Goal: Information Seeking & Learning: Learn about a topic

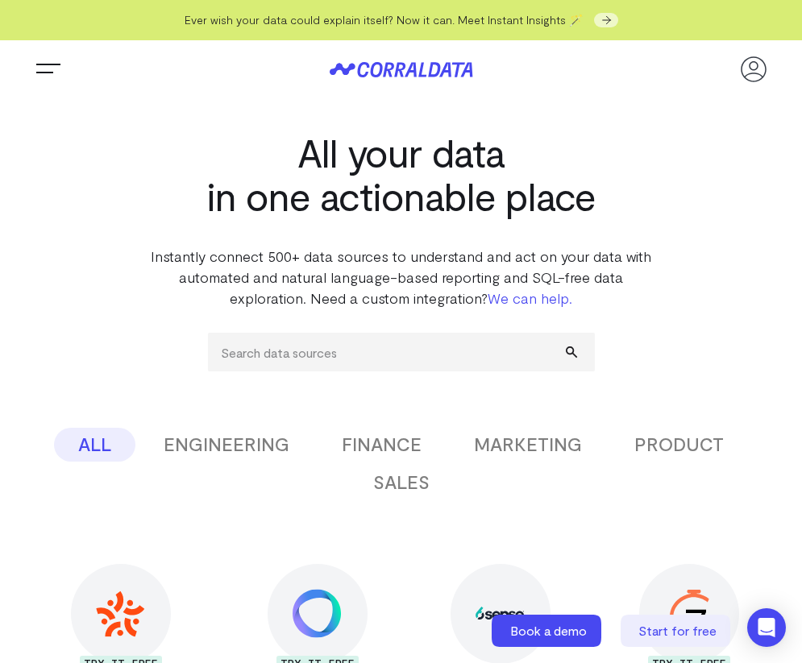
click at [268, 444] on button "ENGINEERING" at bounding box center [226, 445] width 174 height 34
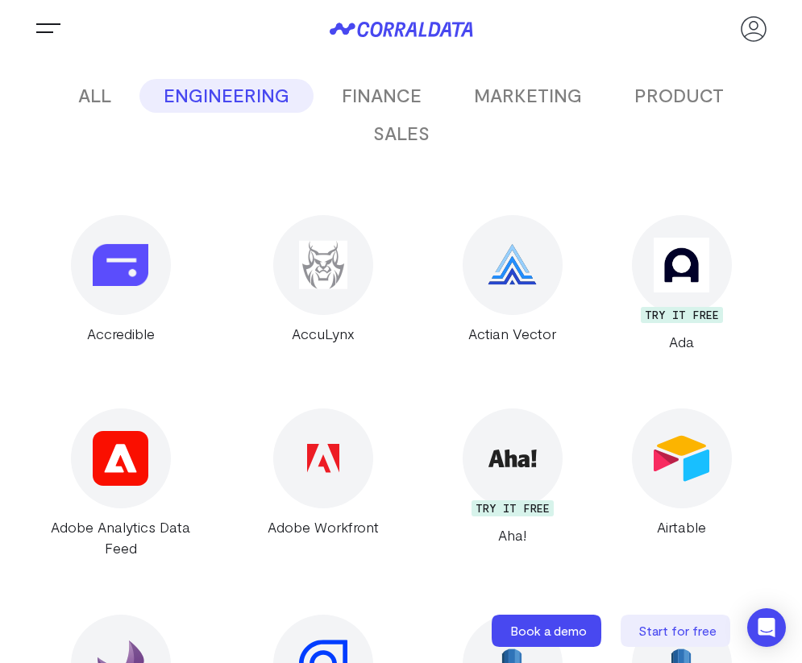
scroll to position [351, 0]
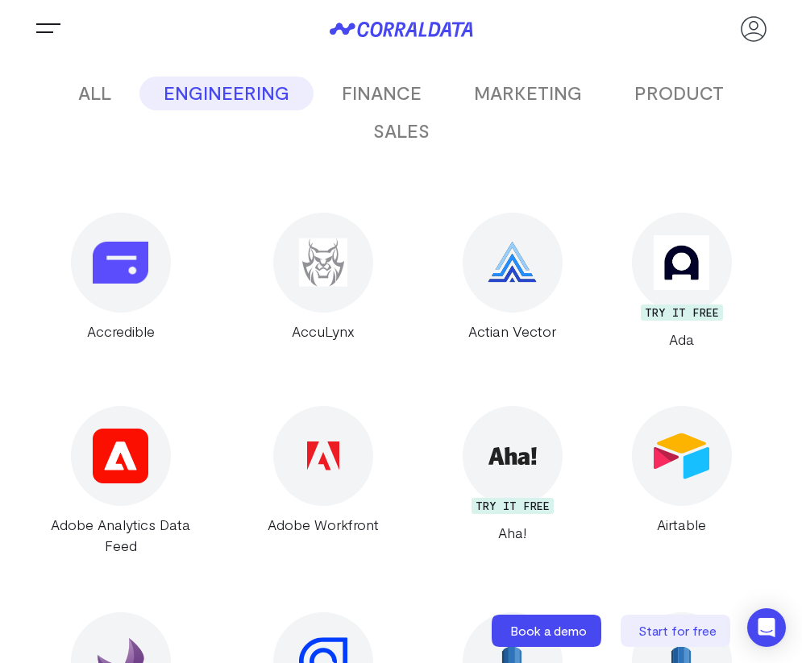
click at [384, 89] on button "FINANCE" at bounding box center [381, 94] width 128 height 34
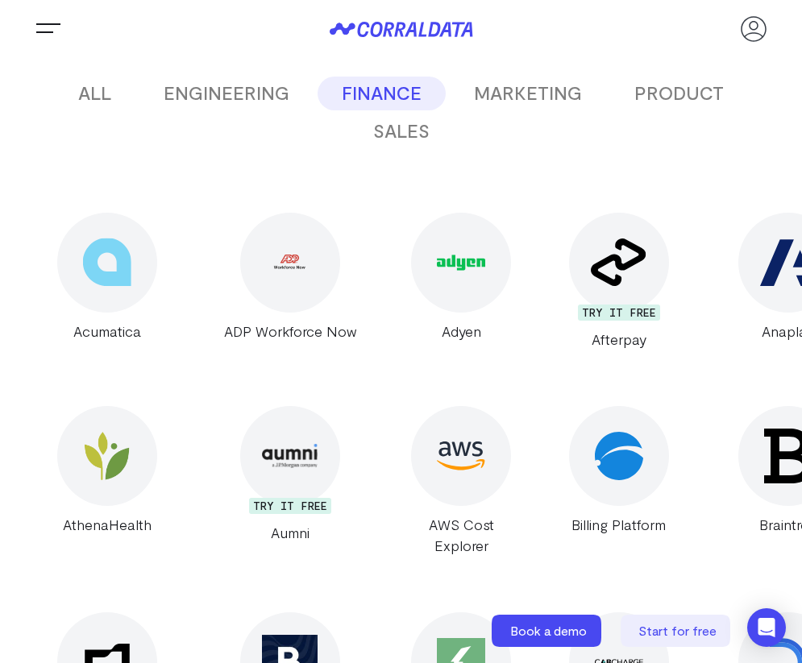
click at [576, 93] on button "MARKETING" at bounding box center [528, 94] width 156 height 34
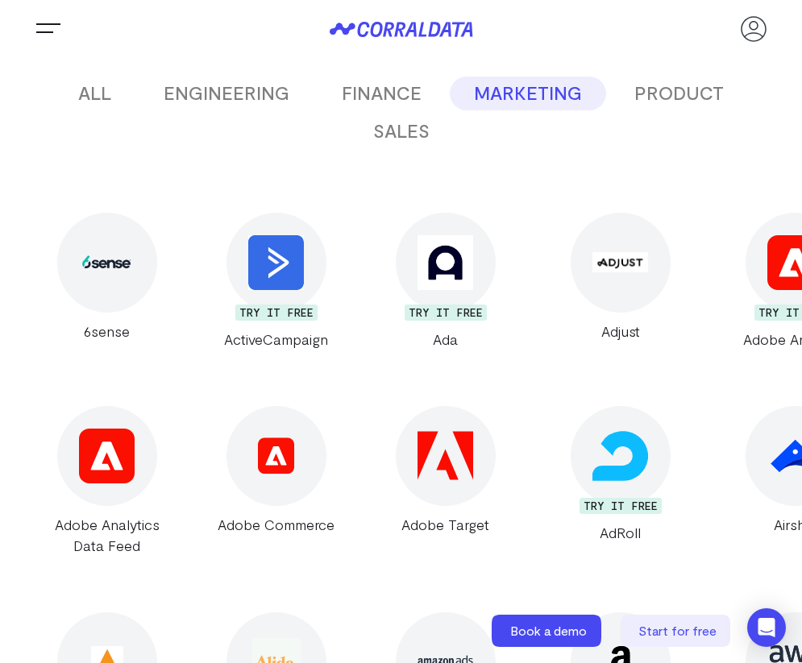
click at [649, 97] on button "PRODUCT" at bounding box center [679, 94] width 138 height 34
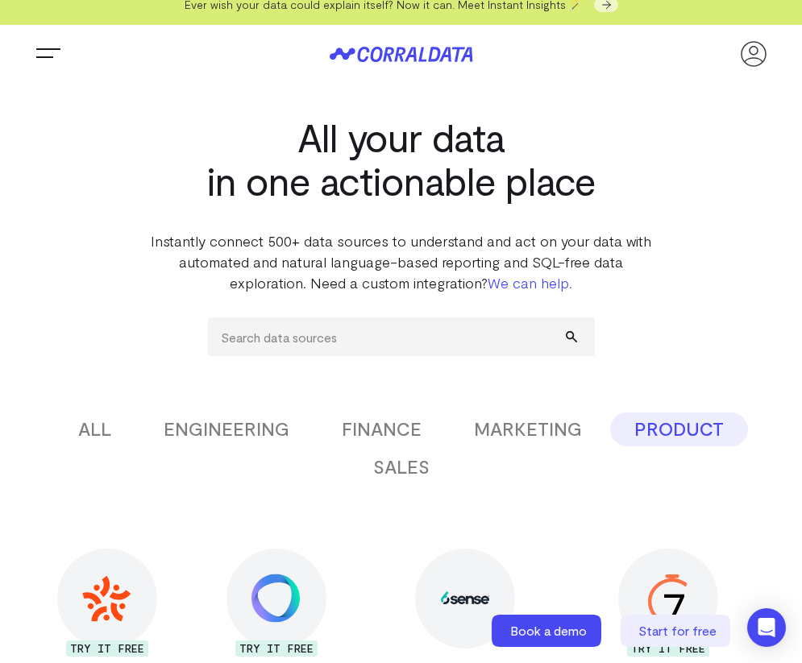
scroll to position [0, 0]
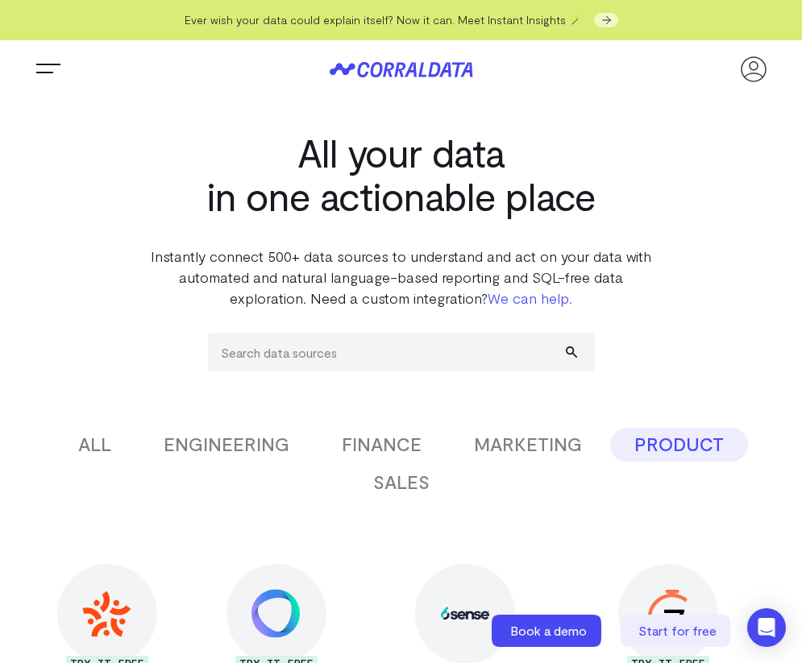
click at [416, 483] on button "SALES" at bounding box center [401, 483] width 105 height 34
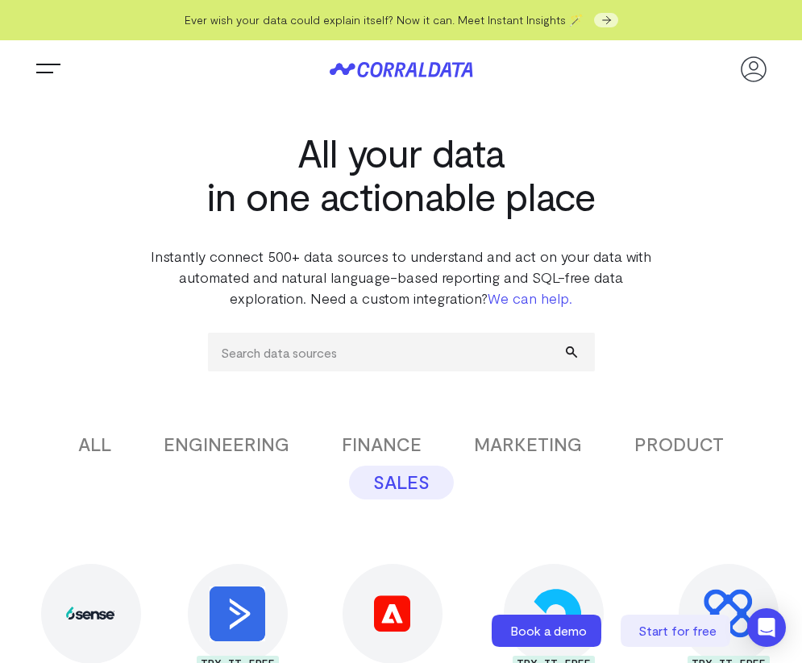
click at [208, 451] on button "ENGINEERING" at bounding box center [226, 445] width 174 height 34
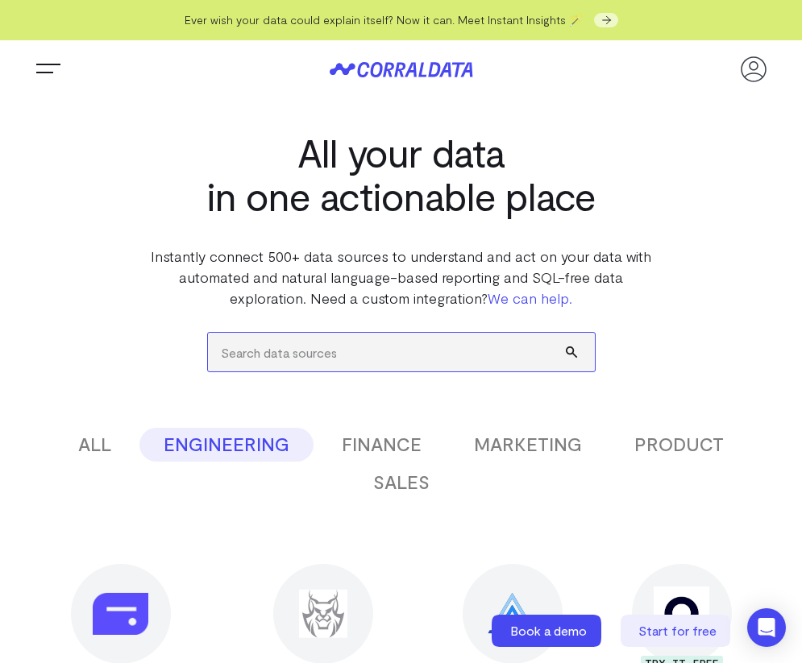
click at [303, 359] on input "search" at bounding box center [401, 352] width 387 height 39
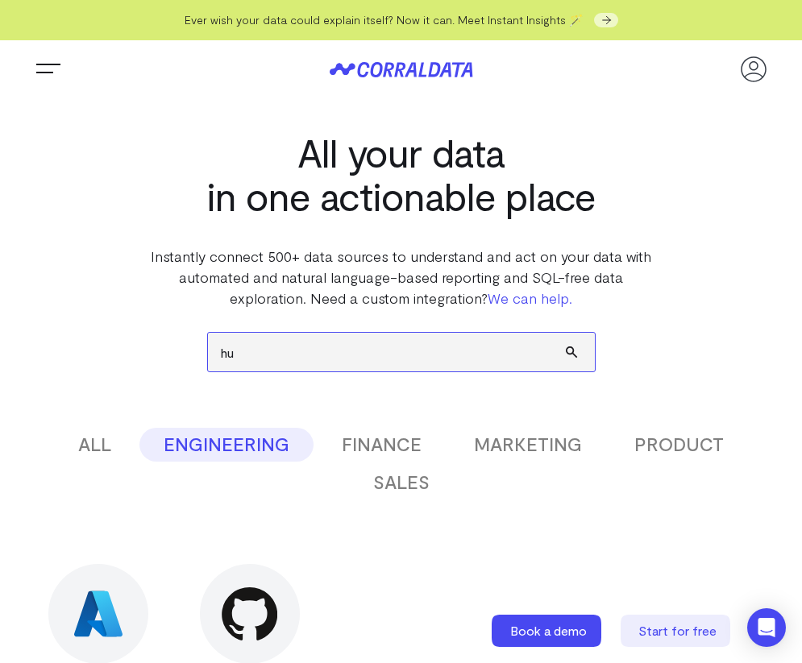
type input "h"
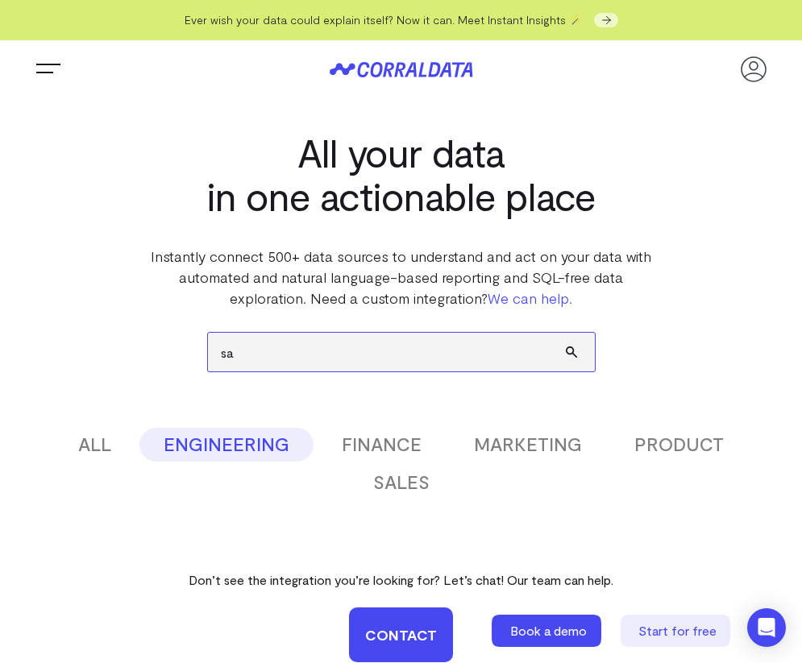
type input "s"
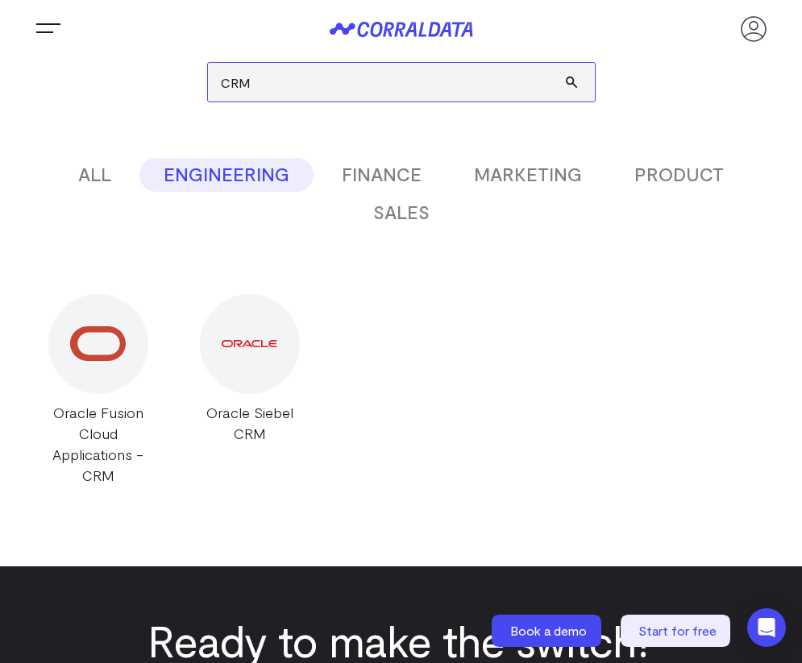
scroll to position [271, 0]
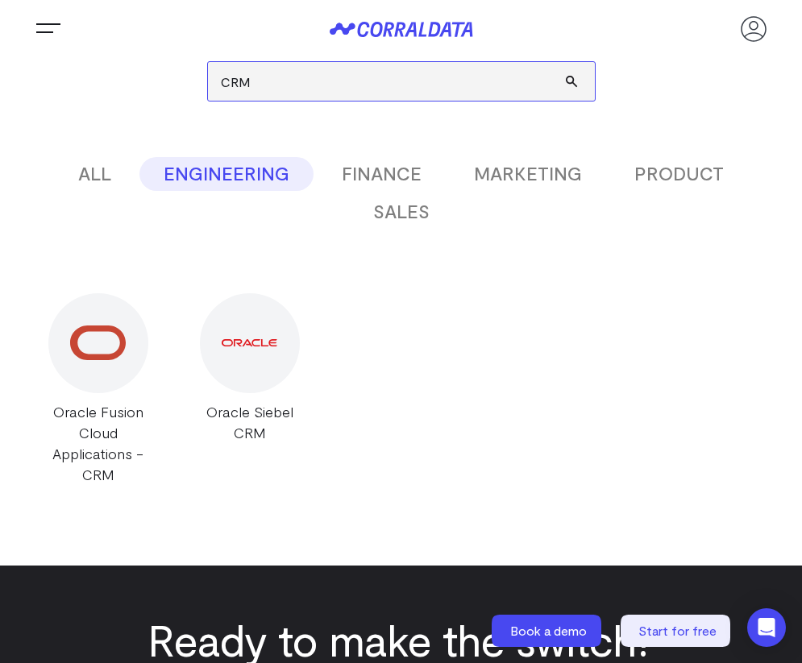
drag, startPoint x: 265, startPoint y: 80, endPoint x: 69, endPoint y: 59, distance: 196.9
click at [78, 58] on div "CRM ALL ENGINEERING FINANCE MARKETING PRODUCT SALES Don’t see the integration y…" at bounding box center [400, 261] width 737 height 447
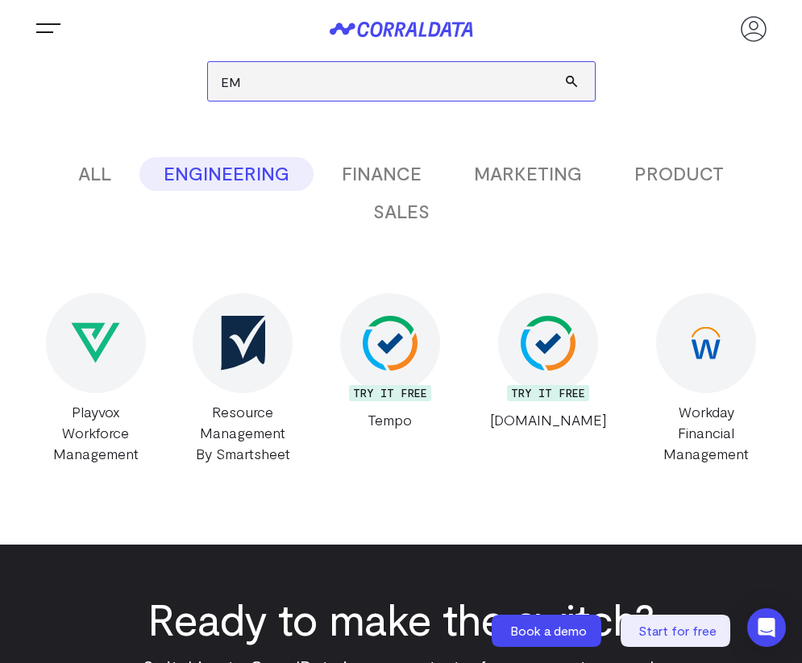
type input "E"
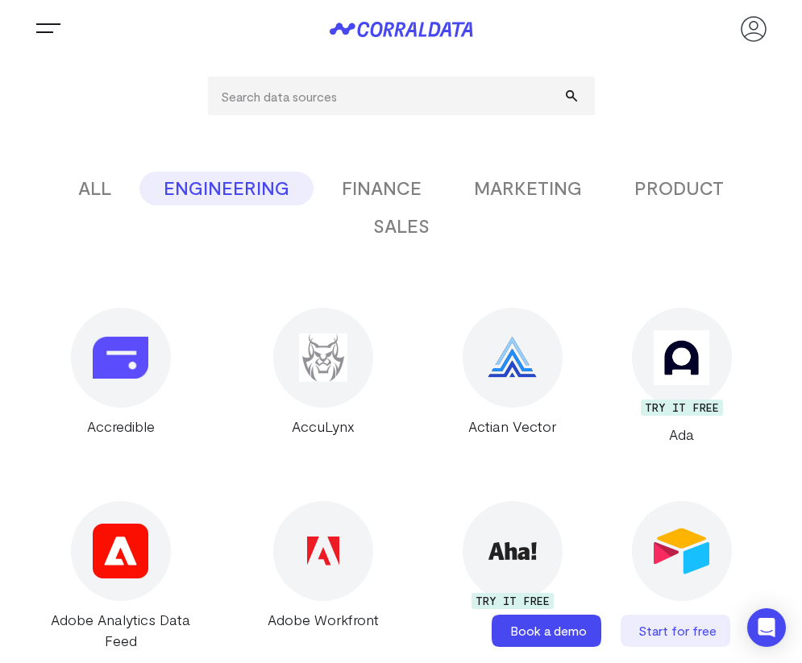
click at [110, 195] on button "ALL" at bounding box center [94, 189] width 81 height 34
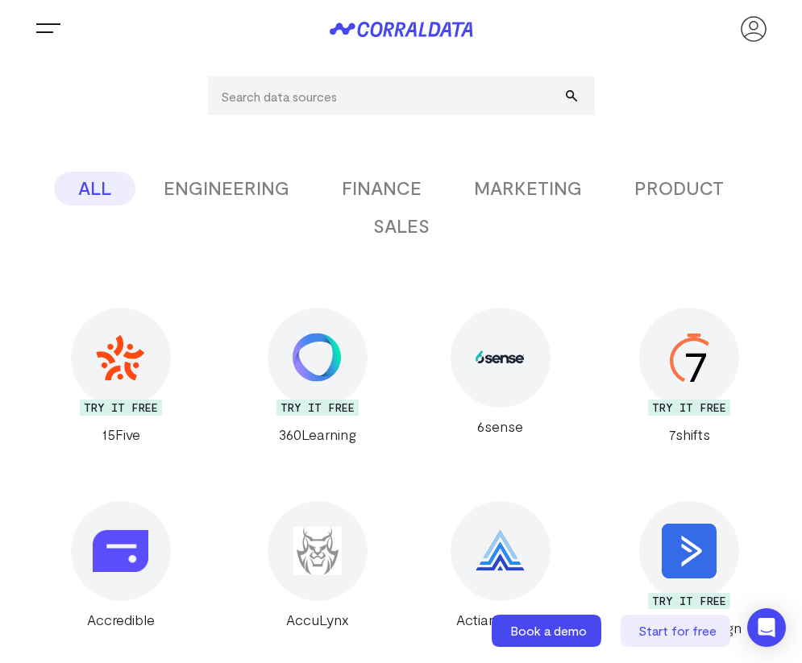
scroll to position [251, 0]
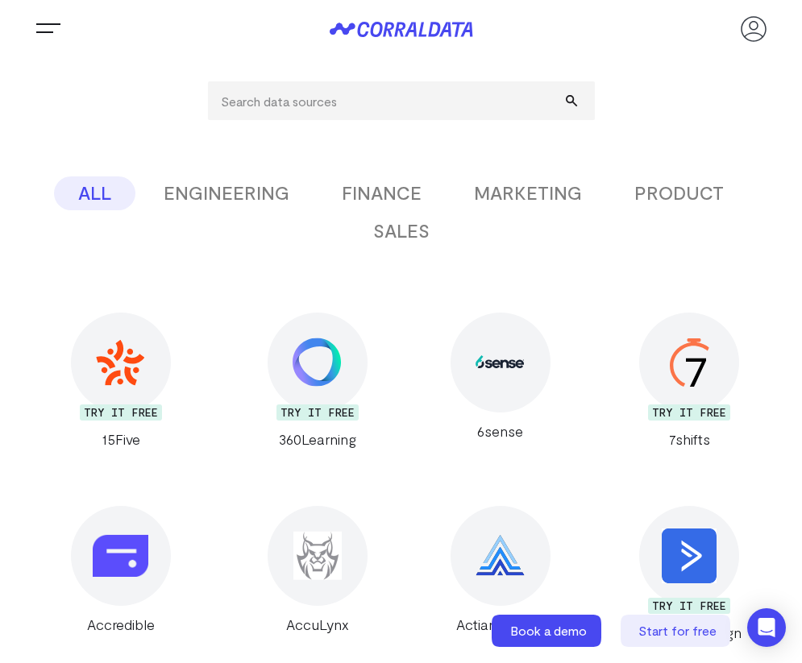
click at [44, 31] on span "Trigger Menu" at bounding box center [48, 30] width 32 height 2
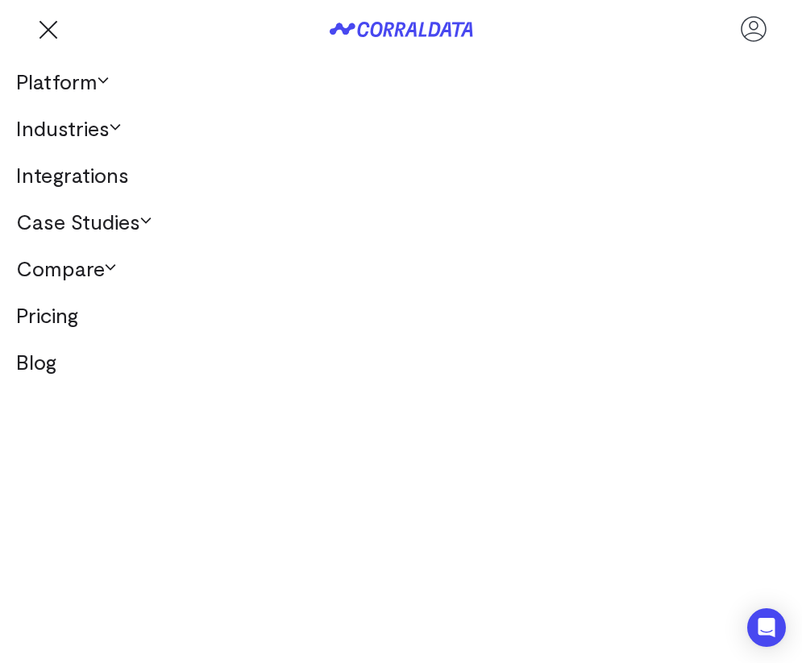
click at [61, 93] on link "Platform" at bounding box center [401, 81] width 802 height 47
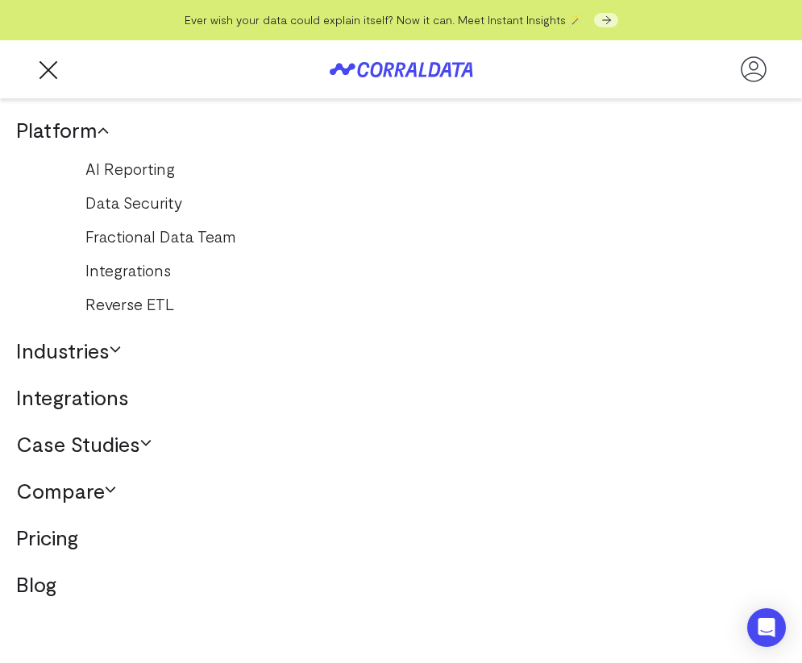
click at [60, 70] on button "Trigger Menu" at bounding box center [48, 69] width 32 height 32
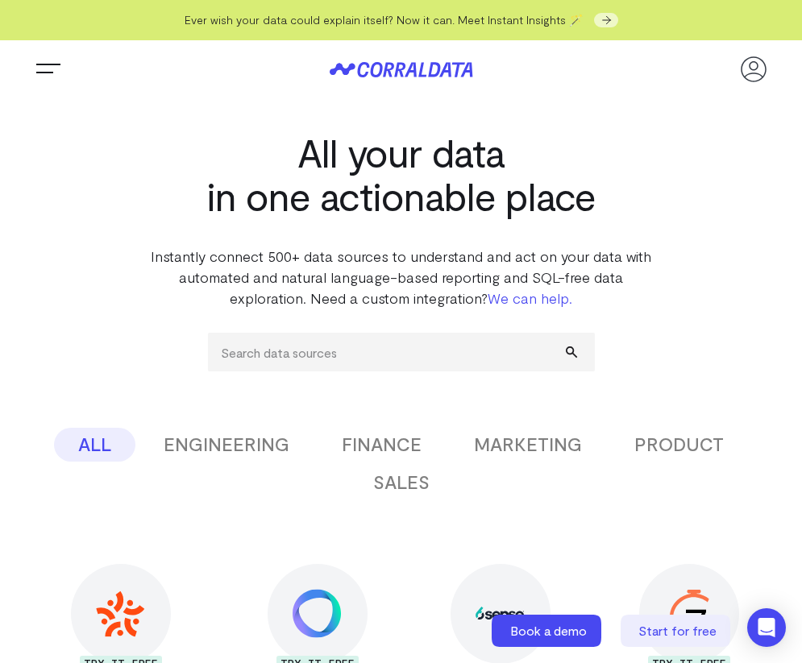
click at [404, 66] on icon at bounding box center [391, 69] width 69 height 15
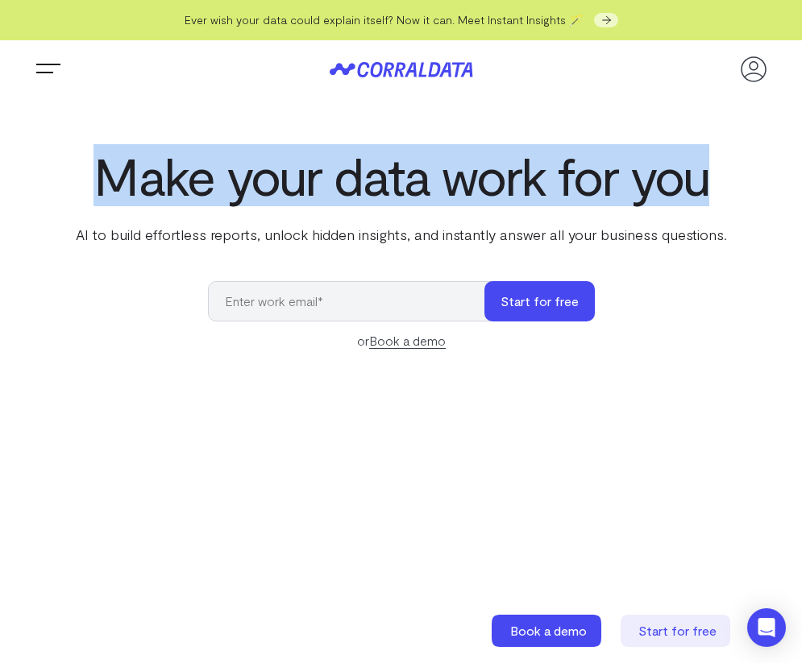
drag, startPoint x: 100, startPoint y: 180, endPoint x: 724, endPoint y: 194, distance: 623.8
click at [724, 194] on h1 "Make your data work for you" at bounding box center [401, 176] width 657 height 58
copy h1 "Make your data work for you"
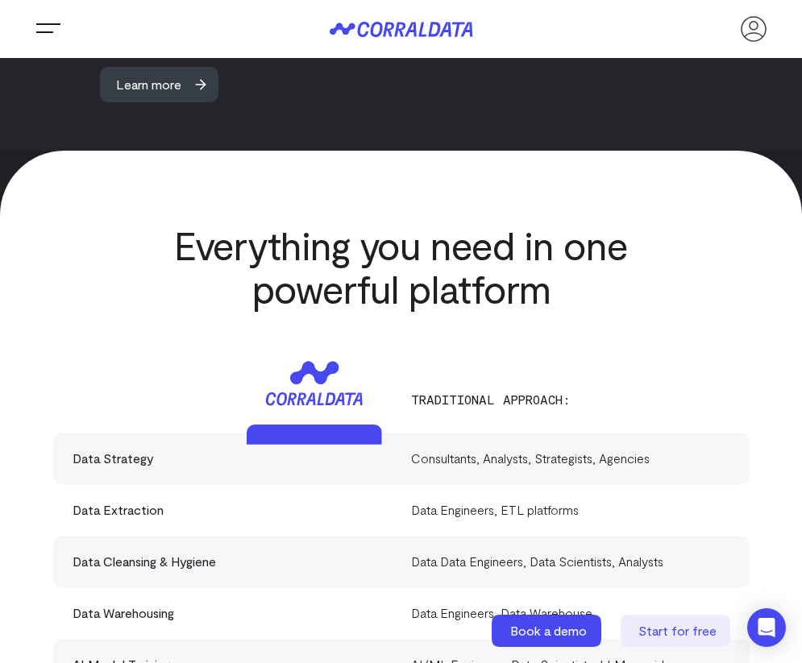
scroll to position [4294, 0]
